Goal: Transaction & Acquisition: Subscribe to service/newsletter

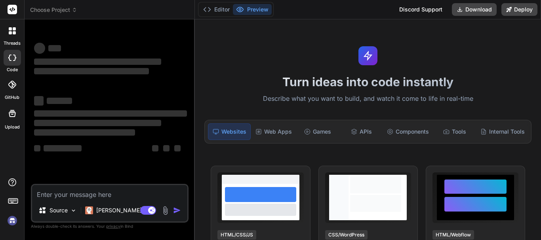
scroll to position [17, 0]
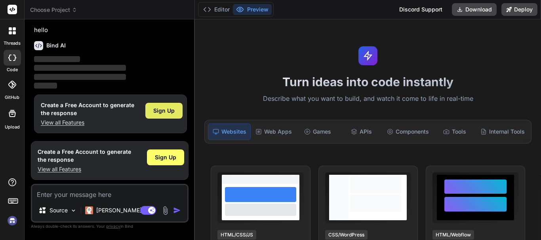
click at [173, 109] on span "Sign Up" at bounding box center [163, 111] width 21 height 8
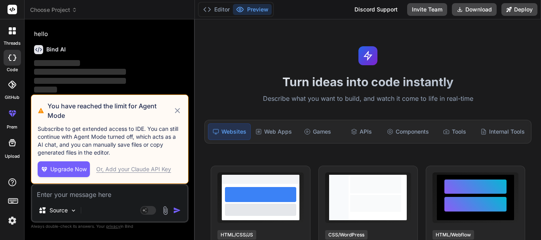
type textarea "x"
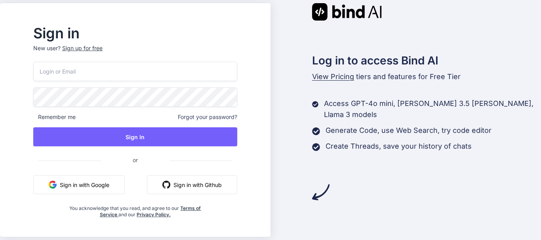
click at [122, 70] on input "email" at bounding box center [135, 71] width 204 height 19
type input "properemail07@yopmail.com"
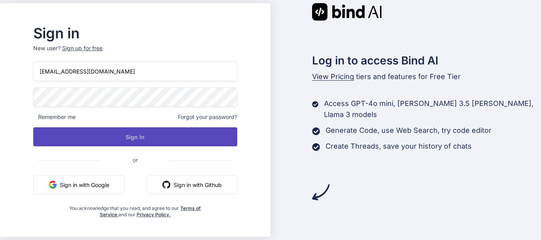
click at [162, 141] on button "Sign In" at bounding box center [135, 137] width 204 height 19
